Goal: Task Accomplishment & Management: Use online tool/utility

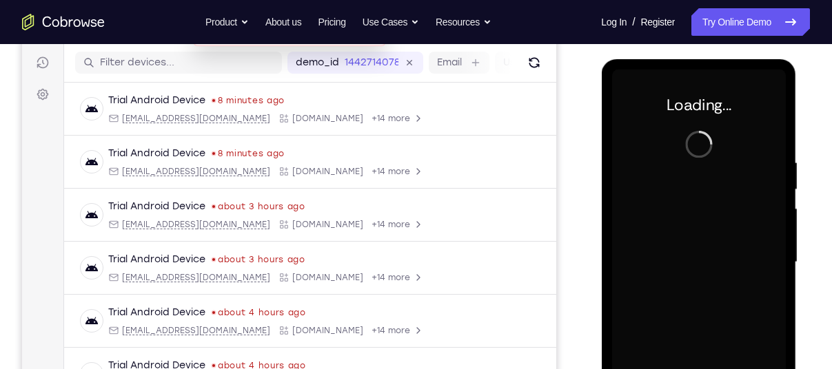
scroll to position [169, 0]
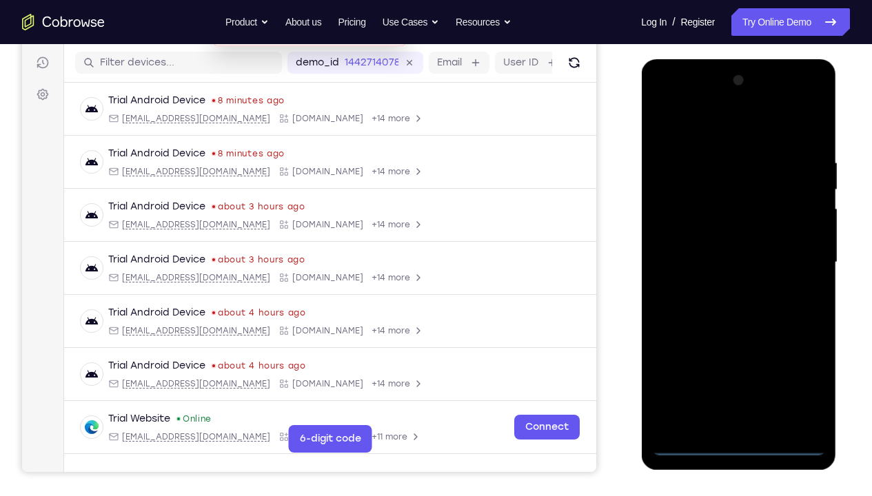
click at [739, 369] on div at bounding box center [738, 263] width 174 height 386
click at [792, 369] on div at bounding box center [738, 263] width 174 height 386
click at [694, 133] on div at bounding box center [738, 263] width 174 height 386
click at [796, 257] on div at bounding box center [738, 263] width 174 height 386
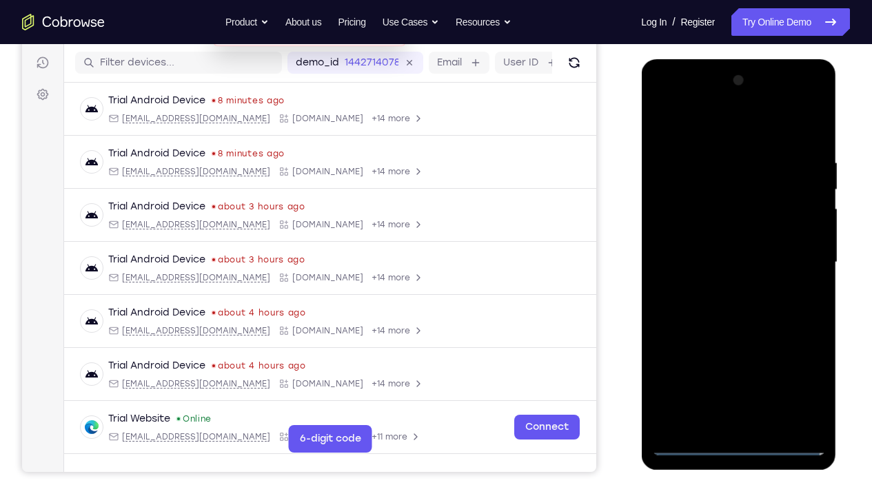
click at [723, 290] on div at bounding box center [738, 263] width 174 height 386
click at [712, 250] on div at bounding box center [738, 263] width 174 height 386
click at [712, 235] on div at bounding box center [738, 263] width 174 height 386
click at [732, 268] on div at bounding box center [738, 263] width 174 height 386
drag, startPoint x: 693, startPoint y: 127, endPoint x: 803, endPoint y: 131, distance: 110.3
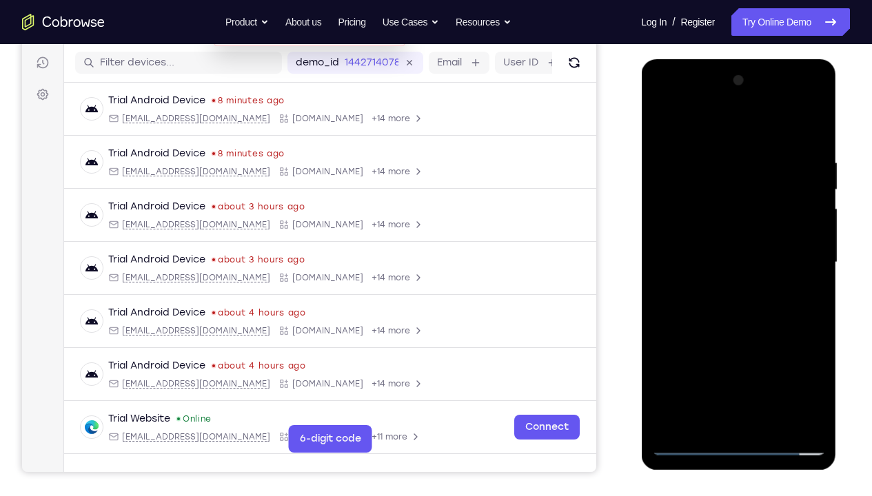
click at [803, 131] on div at bounding box center [738, 263] width 174 height 386
click at [810, 137] on div at bounding box center [738, 263] width 174 height 386
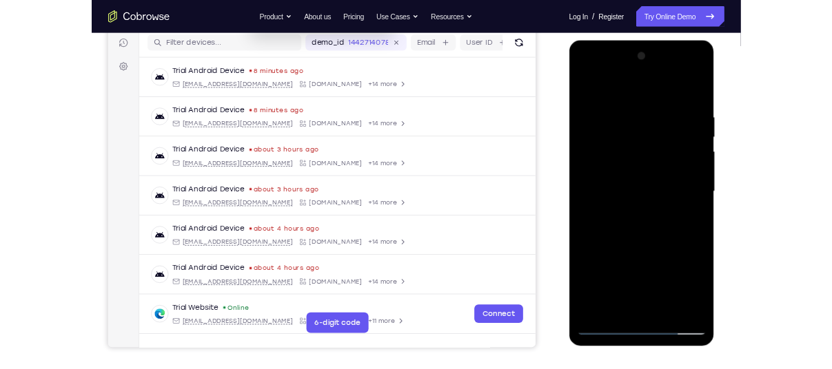
scroll to position [161, 0]
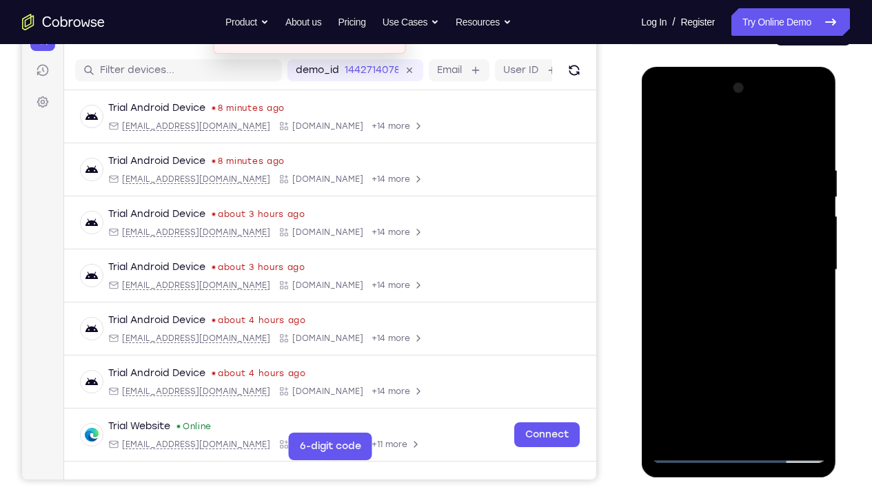
click at [813, 134] on div at bounding box center [738, 270] width 174 height 386
click at [664, 124] on div at bounding box center [738, 270] width 174 height 386
click at [716, 174] on div at bounding box center [738, 270] width 174 height 386
click at [790, 369] on div at bounding box center [738, 270] width 174 height 386
click at [689, 131] on div at bounding box center [738, 270] width 174 height 386
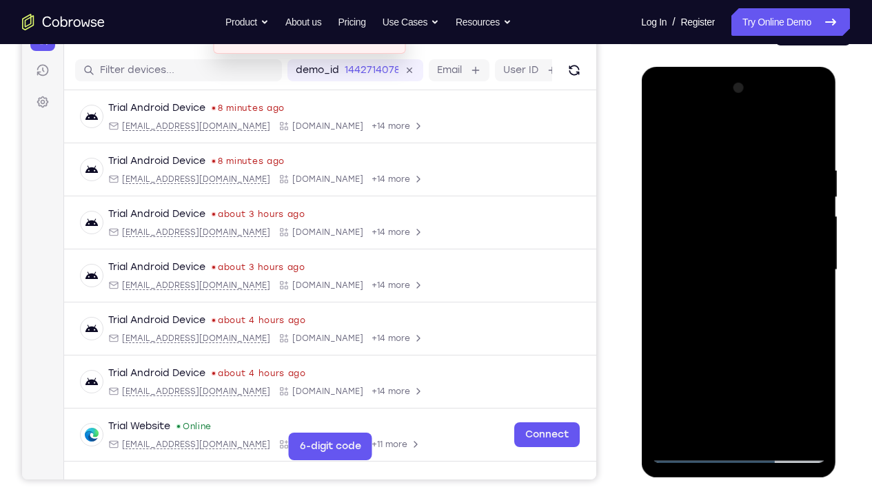
click at [818, 369] on div at bounding box center [738, 270] width 174 height 386
click at [674, 369] on div at bounding box center [738, 270] width 174 height 386
click at [803, 369] on div at bounding box center [738, 270] width 174 height 386
click at [670, 369] on div at bounding box center [738, 270] width 174 height 386
click at [717, 158] on div at bounding box center [738, 270] width 174 height 386
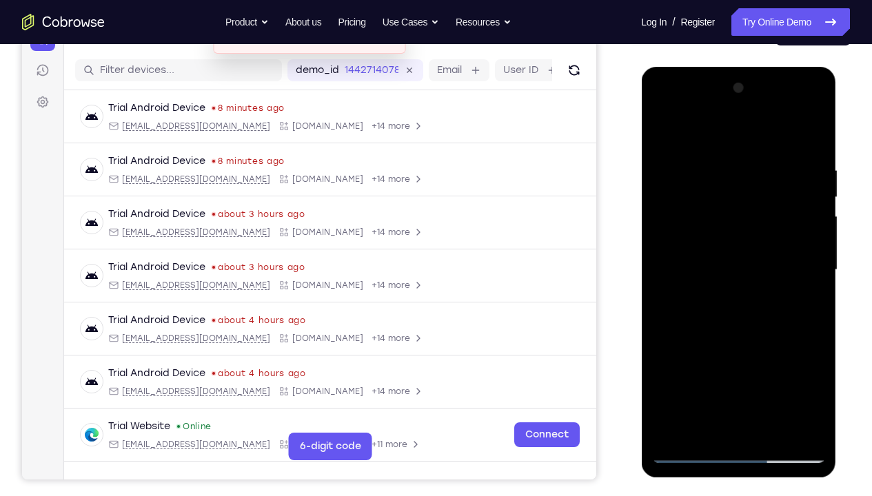
click at [689, 131] on div at bounding box center [738, 270] width 174 height 386
click at [794, 305] on div at bounding box center [738, 270] width 174 height 386
click at [663, 132] on div at bounding box center [738, 270] width 174 height 386
click at [811, 209] on div at bounding box center [738, 270] width 174 height 386
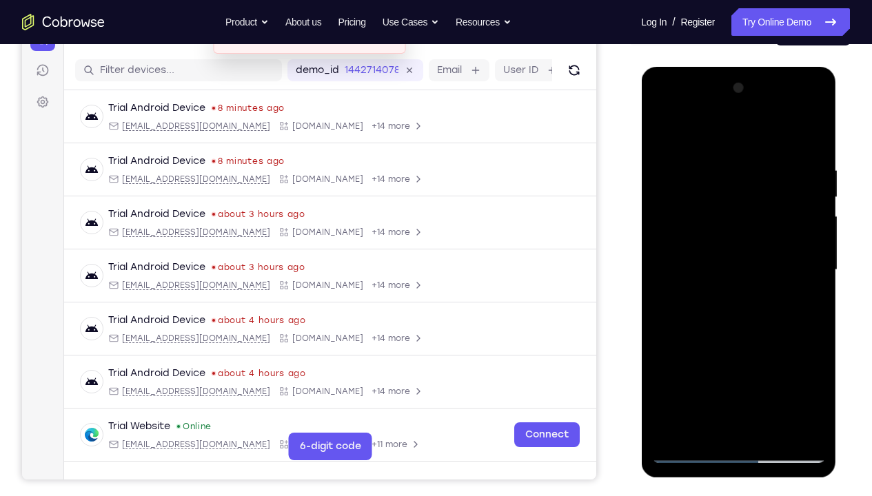
click at [812, 221] on div at bounding box center [738, 270] width 174 height 386
click at [659, 249] on div at bounding box center [738, 270] width 174 height 386
click at [792, 369] on div at bounding box center [738, 270] width 174 height 386
click at [814, 303] on div at bounding box center [738, 270] width 174 height 386
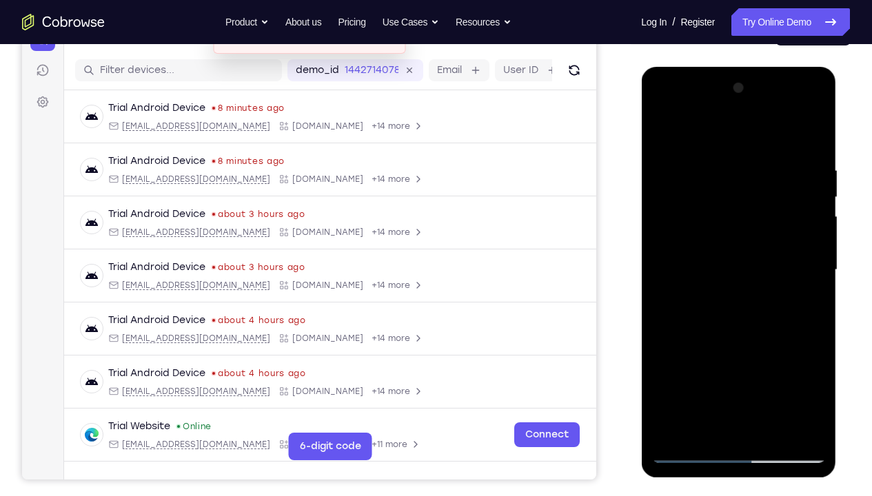
click at [812, 278] on div at bounding box center [738, 270] width 174 height 386
click at [674, 369] on div at bounding box center [738, 270] width 174 height 386
click at [808, 369] on div at bounding box center [738, 270] width 174 height 386
click at [812, 369] on div at bounding box center [738, 270] width 174 height 386
click at [816, 364] on div at bounding box center [738, 270] width 174 height 386
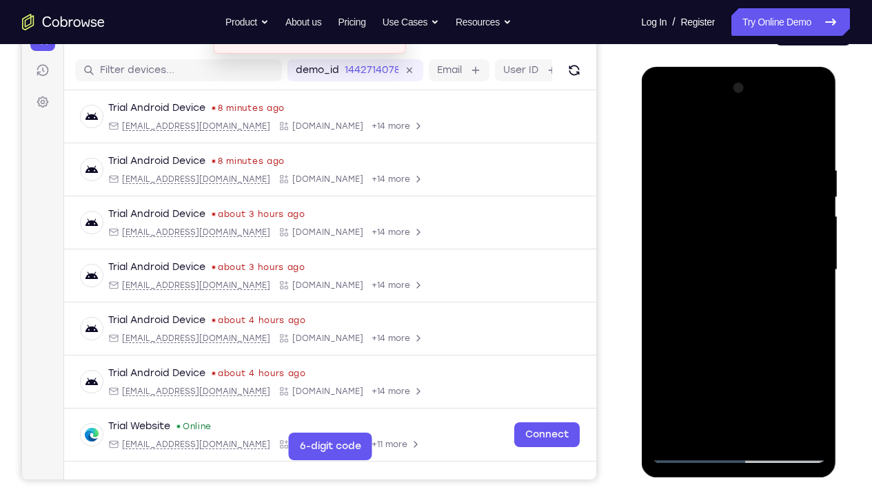
click at [808, 350] on div at bounding box center [738, 270] width 174 height 386
click at [810, 283] on div at bounding box center [738, 270] width 174 height 386
click at [809, 137] on div at bounding box center [738, 270] width 174 height 386
click at [677, 369] on div at bounding box center [738, 270] width 174 height 386
drag, startPoint x: 746, startPoint y: 205, endPoint x: 745, endPoint y: 368, distance: 162.6
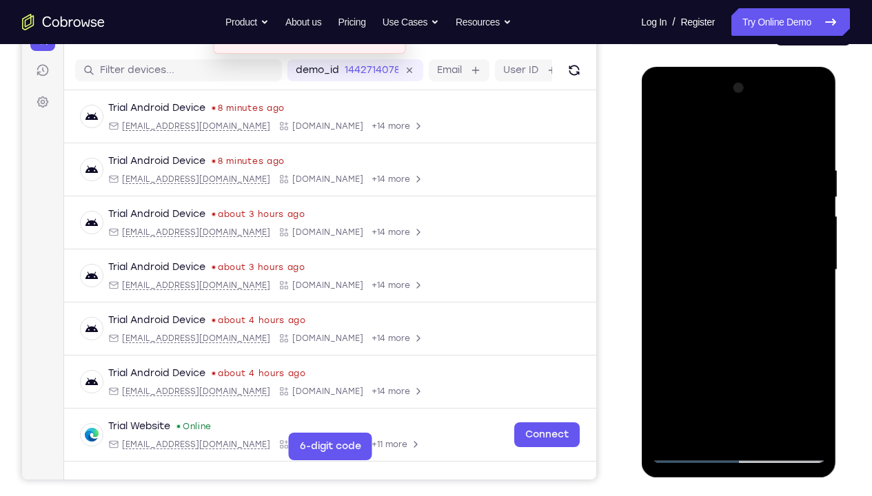
click at [745, 368] on div at bounding box center [738, 270] width 174 height 386
click at [770, 369] on div at bounding box center [738, 270] width 174 height 386
click at [740, 346] on div at bounding box center [738, 270] width 174 height 386
click at [664, 132] on div at bounding box center [738, 270] width 174 height 386
click at [772, 369] on div at bounding box center [738, 270] width 174 height 386
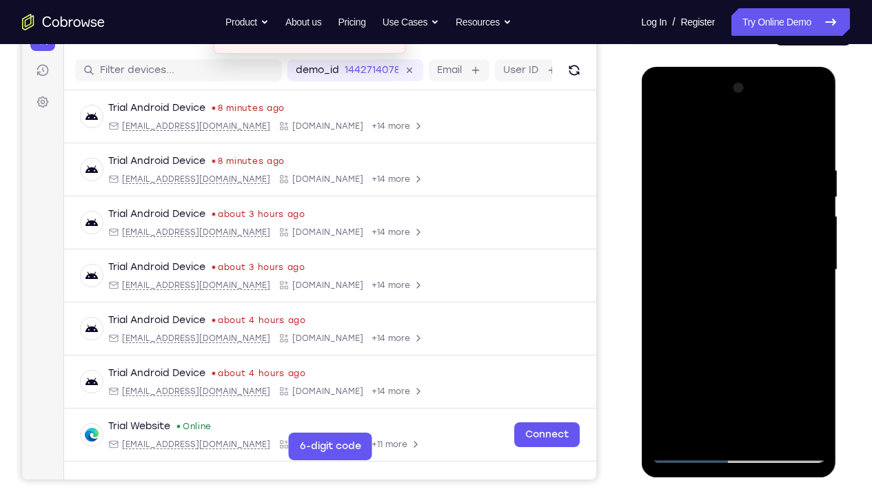
click at [813, 194] on div at bounding box center [738, 270] width 174 height 386
click at [659, 196] on div at bounding box center [738, 270] width 174 height 386
click at [664, 129] on div at bounding box center [738, 270] width 174 height 386
drag, startPoint x: 709, startPoint y: 300, endPoint x: 713, endPoint y: 236, distance: 64.2
click at [713, 236] on div at bounding box center [738, 270] width 174 height 386
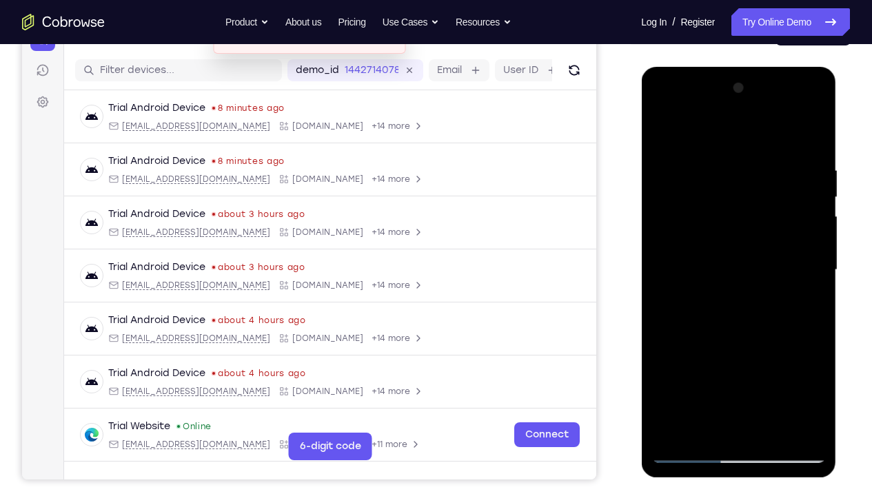
click at [814, 265] on div at bounding box center [738, 270] width 174 height 386
drag, startPoint x: 750, startPoint y: 307, endPoint x: 748, endPoint y: 227, distance: 80.6
click at [748, 227] on div at bounding box center [738, 270] width 174 height 386
click at [815, 209] on div at bounding box center [738, 270] width 174 height 386
click at [681, 327] on div at bounding box center [738, 270] width 174 height 386
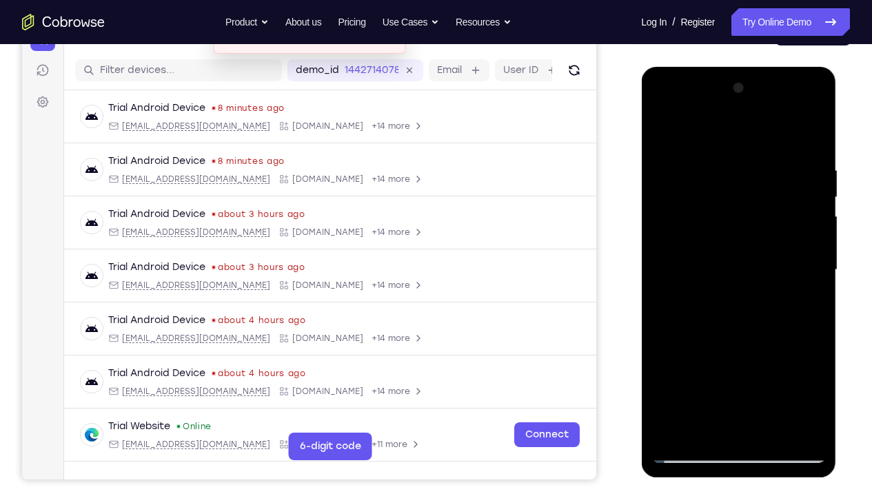
click at [767, 369] on div at bounding box center [738, 270] width 174 height 386
click at [709, 265] on div at bounding box center [738, 270] width 174 height 386
click at [663, 134] on div at bounding box center [738, 270] width 174 height 386
